Goal: Task Accomplishment & Management: Manage account settings

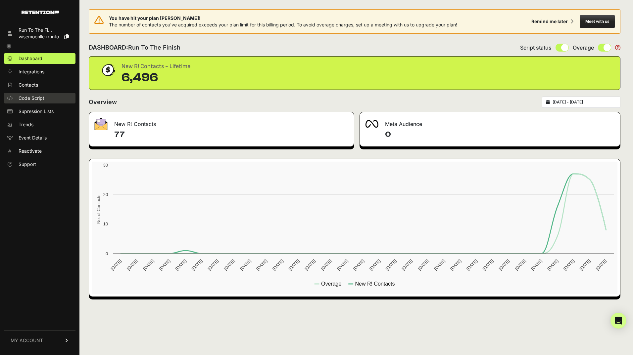
click at [40, 96] on span "Code Script" at bounding box center [32, 98] width 26 height 7
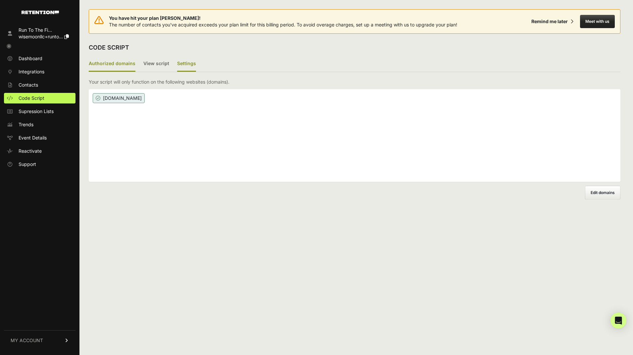
click at [190, 64] on label "Settings" at bounding box center [186, 64] width 19 height 16
click at [0, 0] on input "Settings" at bounding box center [0, 0] width 0 height 0
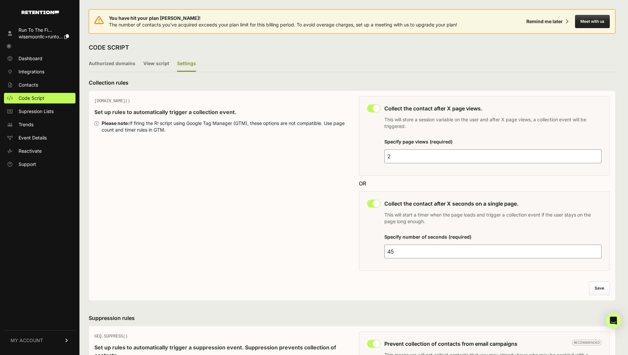
click at [399, 157] on input "2" at bounding box center [492, 157] width 217 height 14
drag, startPoint x: 392, startPoint y: 252, endPoint x: 387, endPoint y: 251, distance: 4.7
click at [387, 251] on input "45" at bounding box center [492, 252] width 217 height 14
type input "35"
click at [604, 287] on button "Save" at bounding box center [599, 288] width 20 height 13
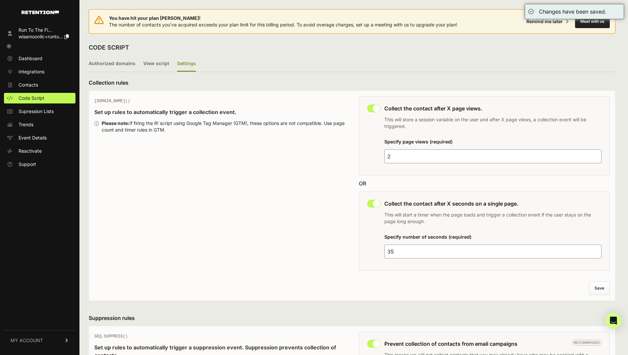
click at [8, 46] on icon at bounding box center [9, 46] width 5 height 5
